Goal: Task Accomplishment & Management: Use online tool/utility

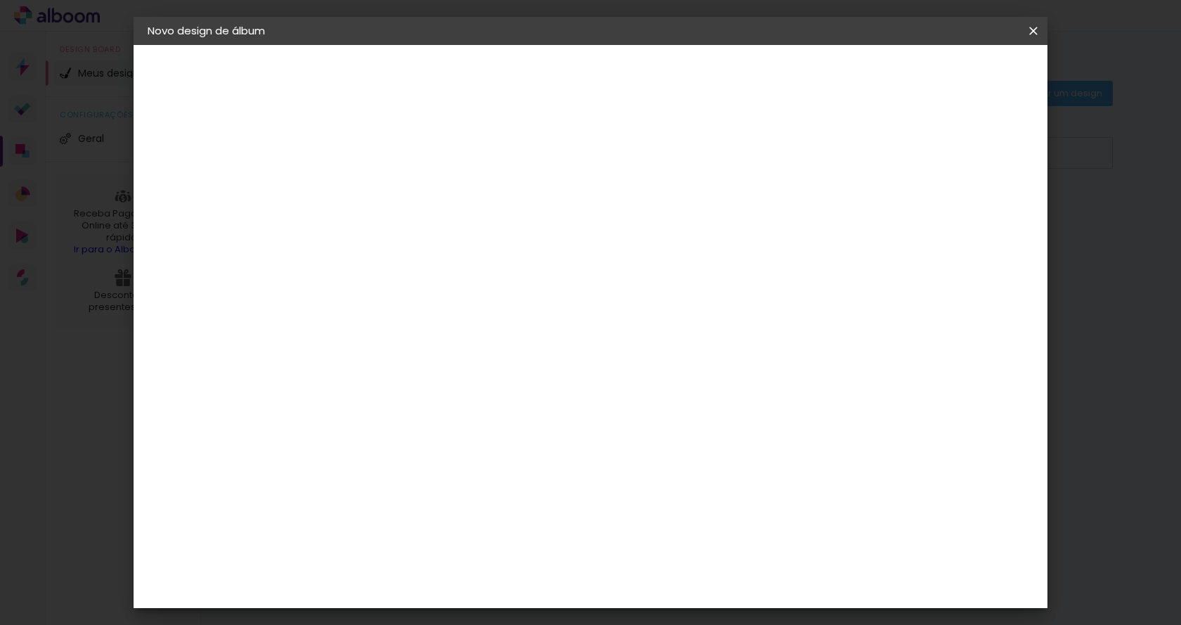
click at [1029, 28] on iron-icon at bounding box center [1033, 31] width 17 height 14
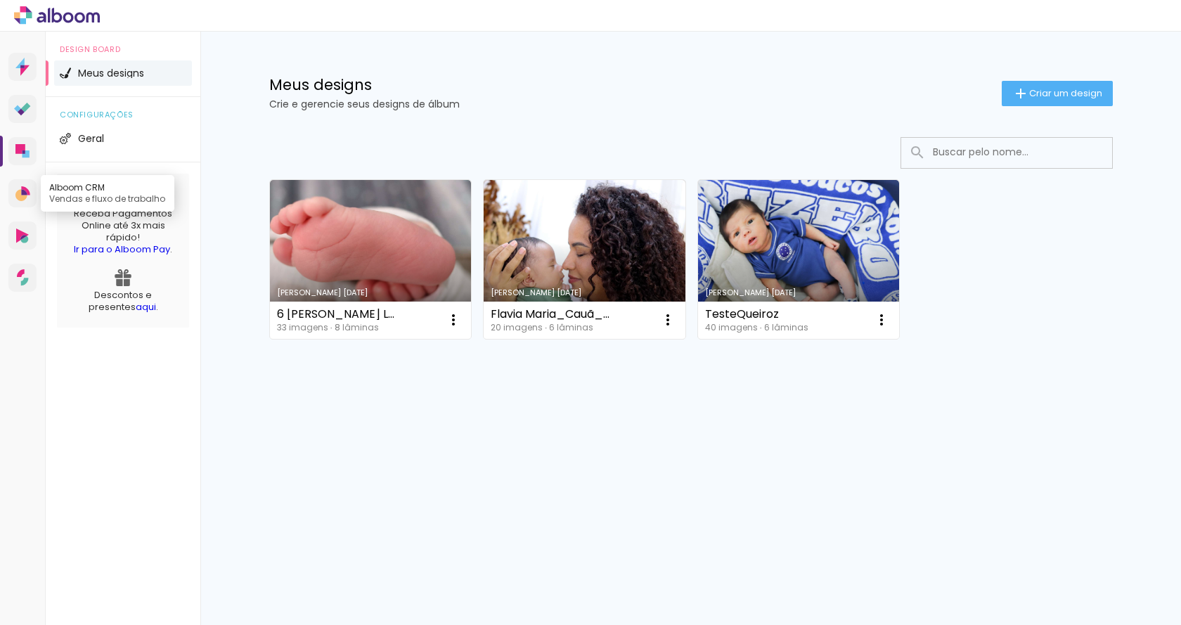
click at [22, 186] on icon at bounding box center [22, 193] width 15 height 15
click at [18, 103] on icon at bounding box center [22, 109] width 17 height 13
